Goal: Task Accomplishment & Management: Complete application form

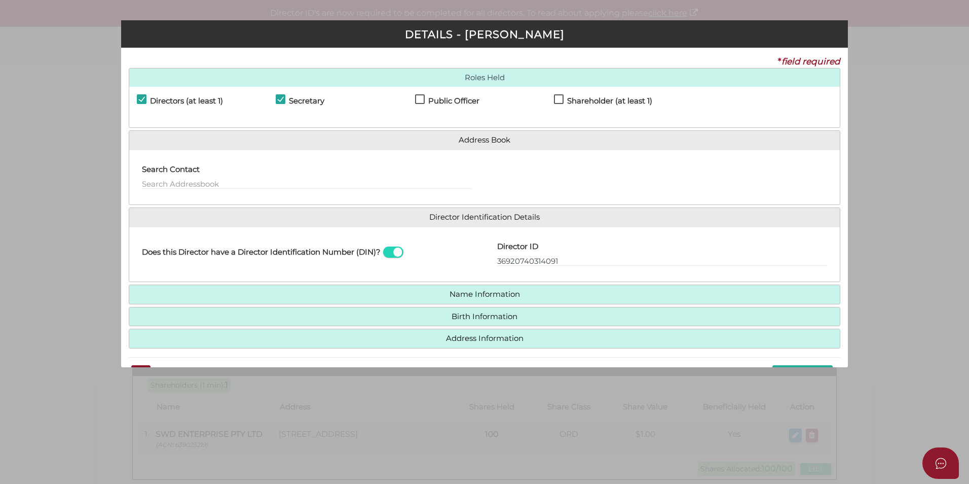
click at [874, 77] on div "Pty Ltd DETAILS - Stella Anastasia * field required Roles Held Directors (at le…" at bounding box center [484, 242] width 969 height 484
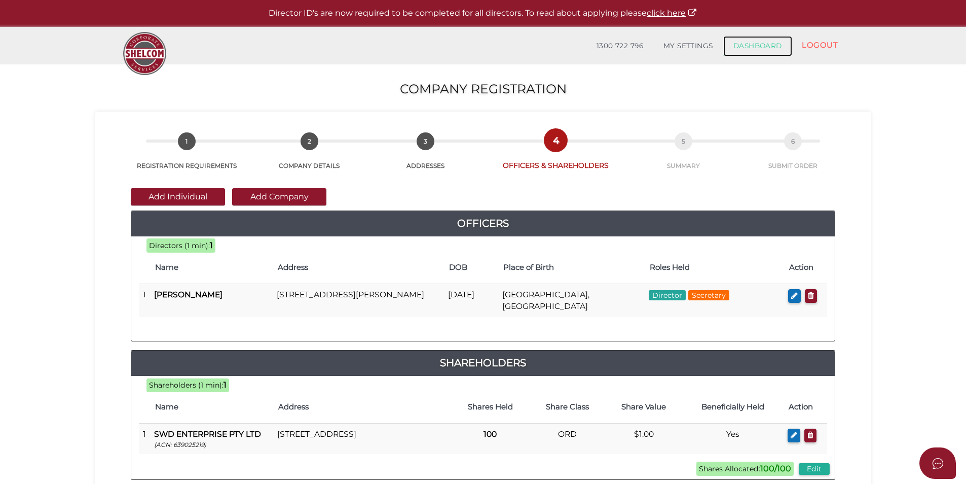
click at [741, 48] on link "DASHBOARD" at bounding box center [757, 46] width 69 height 20
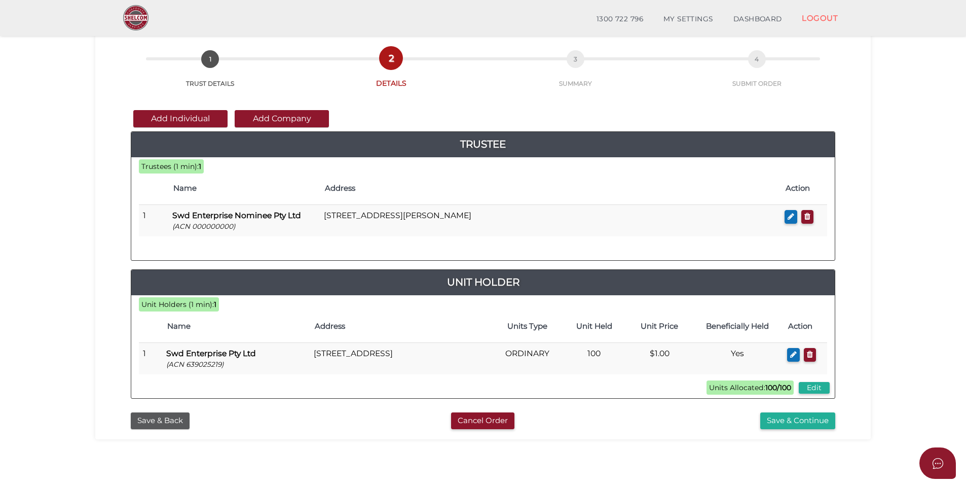
scroll to position [47, 0]
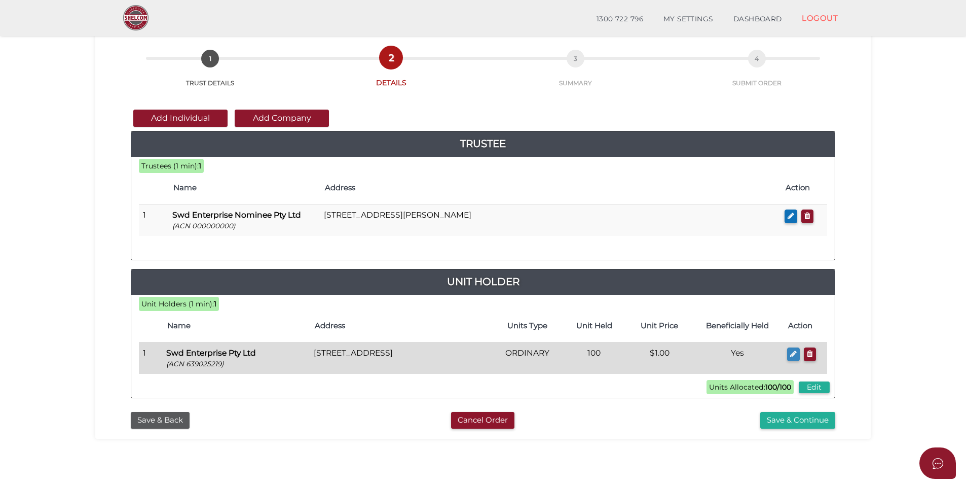
click at [789, 355] on button "button" at bounding box center [793, 354] width 13 height 14
checkbox input "true"
type input "639025219"
type input "Swd Enterprise Pty Ltd"
type input "100"
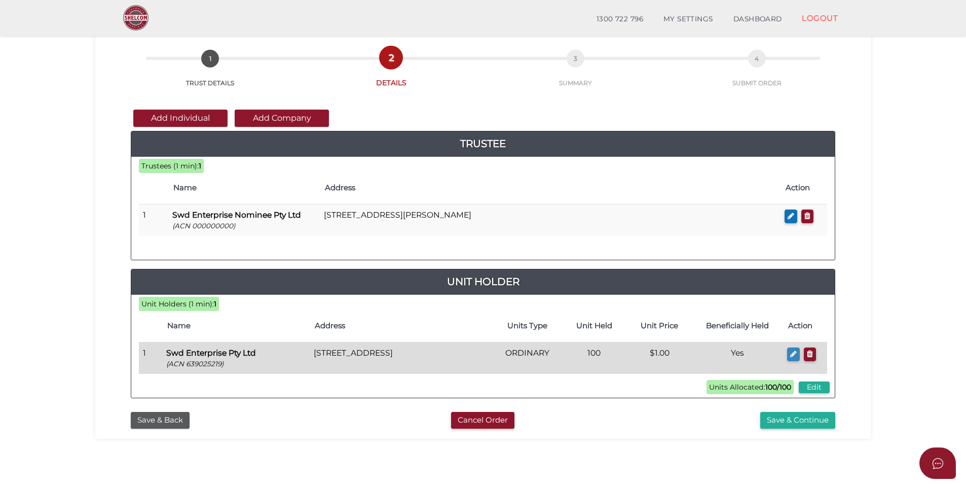
select select "$1.00"
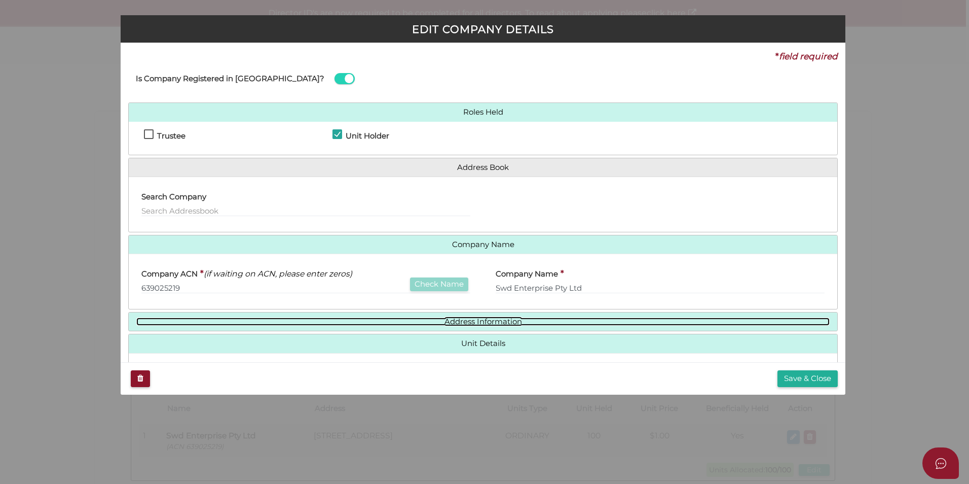
click at [451, 322] on link "Address Information" at bounding box center [483, 321] width 694 height 9
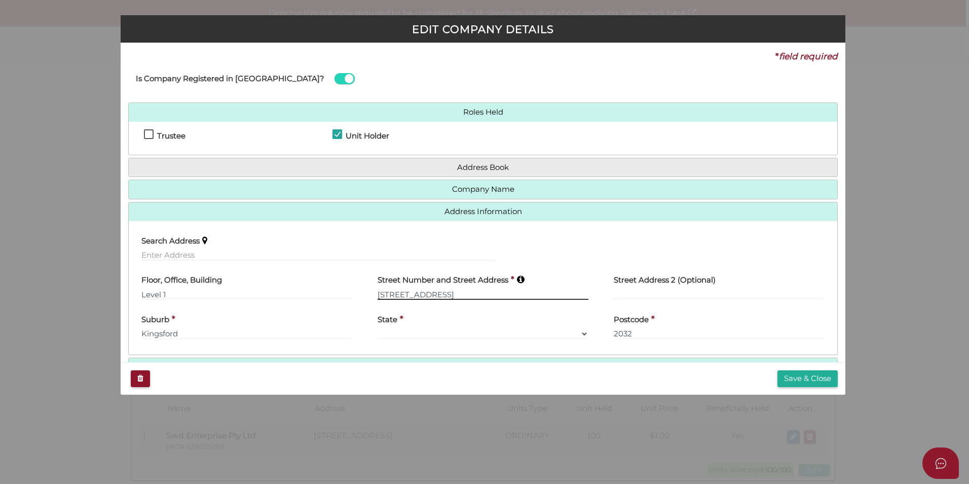
click at [386, 297] on input "[STREET_ADDRESS]" at bounding box center [483, 293] width 211 height 11
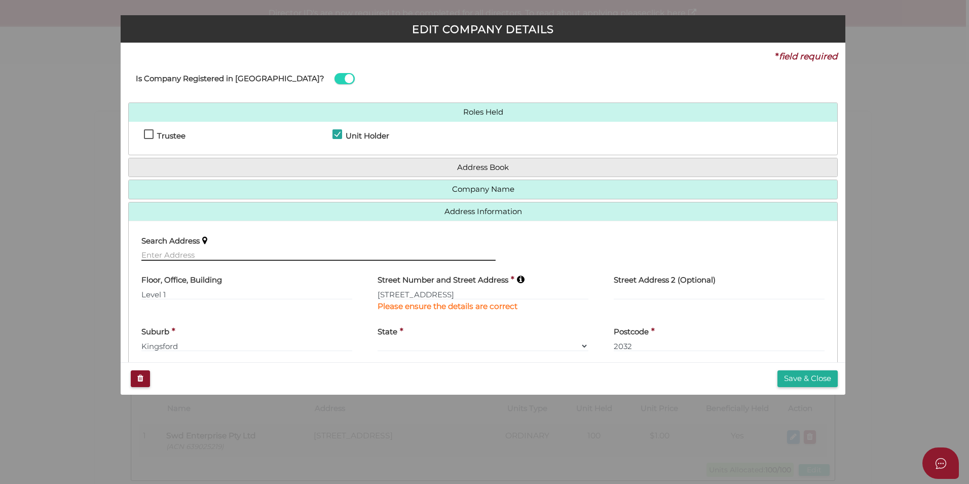
click at [443, 259] on input "text" at bounding box center [318, 254] width 354 height 11
click at [387, 291] on input "[STREET_ADDRESS]" at bounding box center [483, 293] width 211 height 11
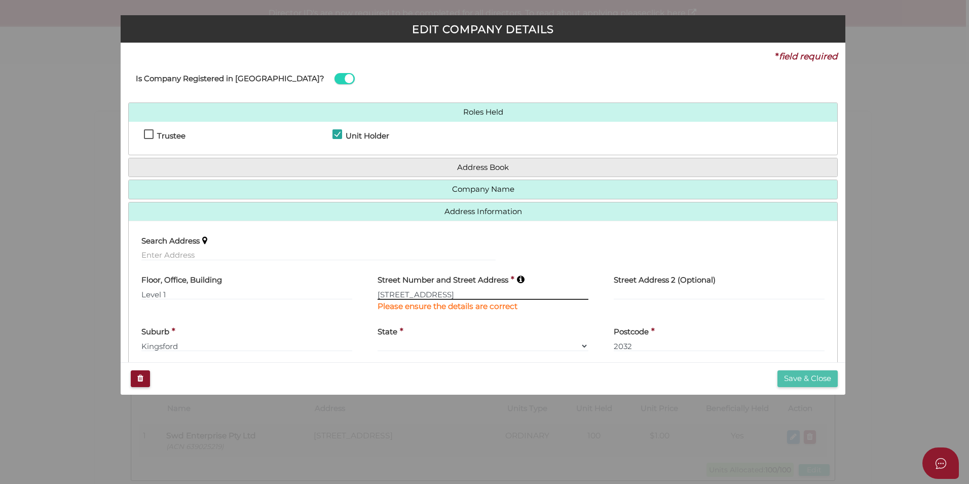
type input "[STREET_ADDRESS]"
click at [793, 374] on button "Save & Close" at bounding box center [808, 378] width 60 height 17
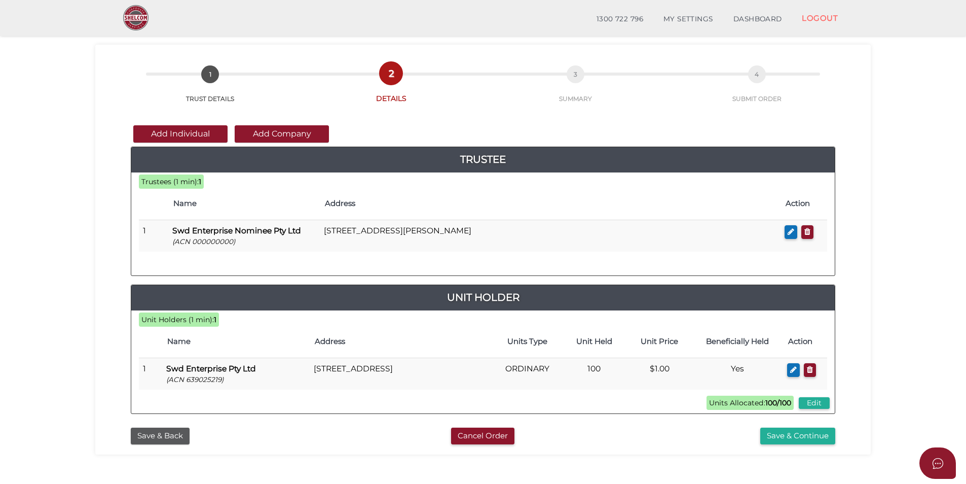
scroll to position [31, 0]
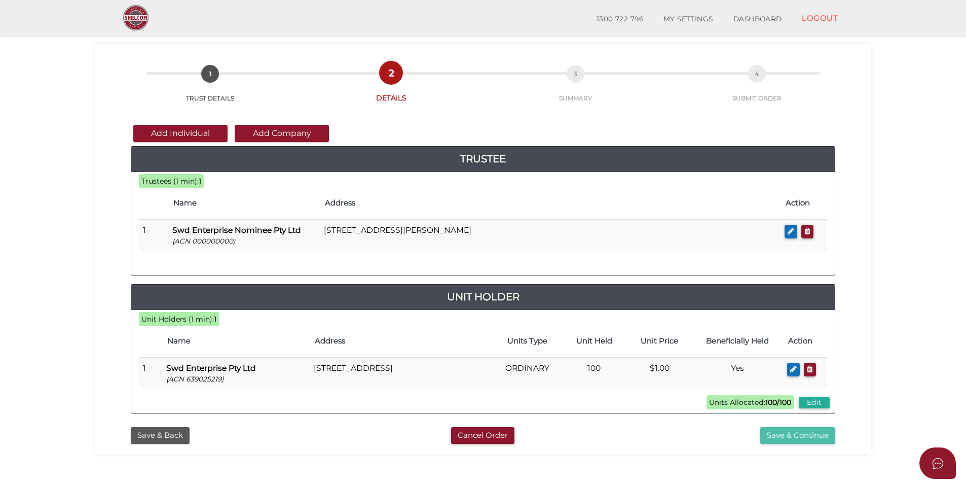
click at [792, 435] on button "Save & Continue" at bounding box center [797, 435] width 75 height 17
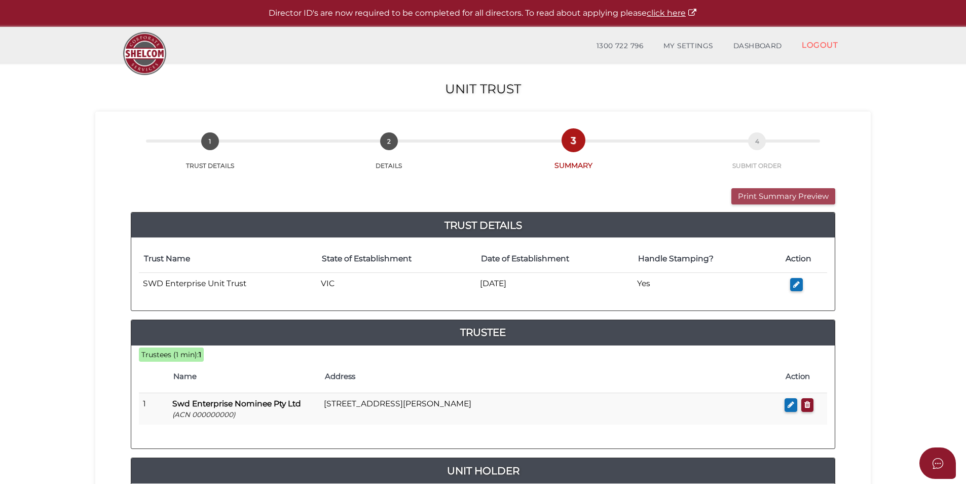
click at [784, 197] on button "Print Summary Preview" at bounding box center [784, 196] width 104 height 17
